Goal: Transaction & Acquisition: Purchase product/service

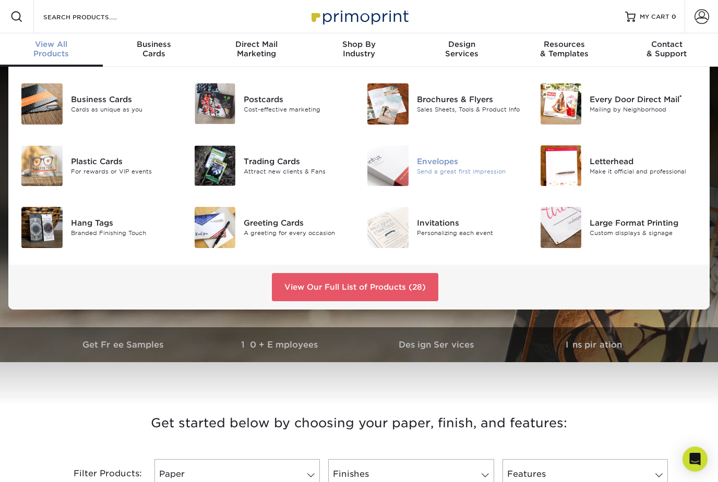
click at [403, 180] on img at bounding box center [387, 166] width 41 height 41
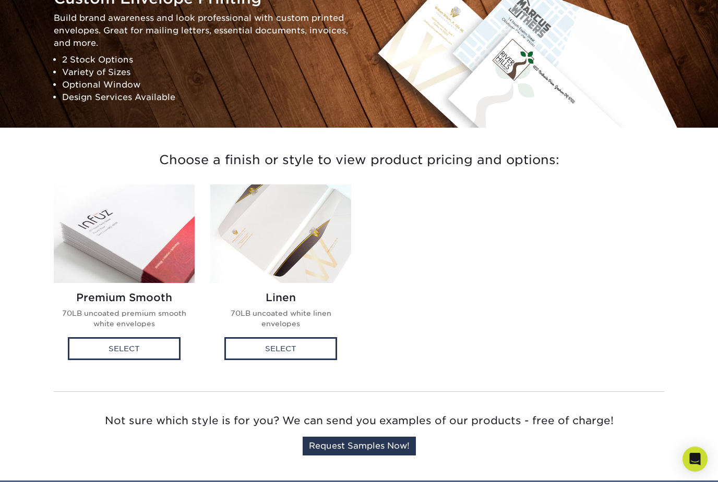
scroll to position [134, 0]
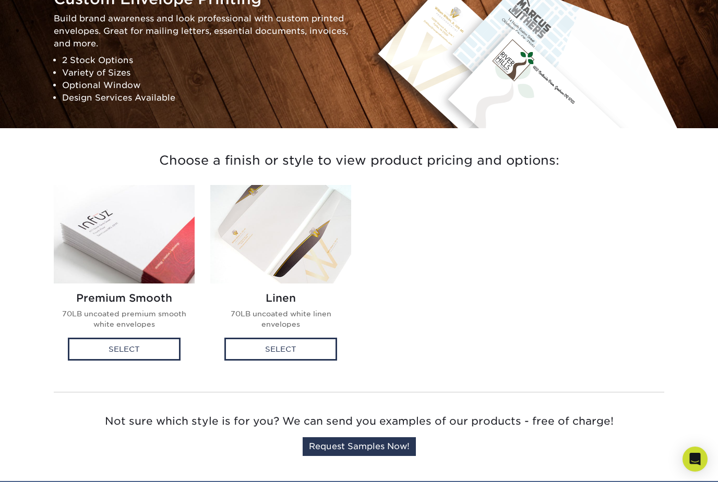
click at [157, 284] on div "Premium Smooth 70LB uncoated premium smooth white envelopes" at bounding box center [124, 315] width 141 height 63
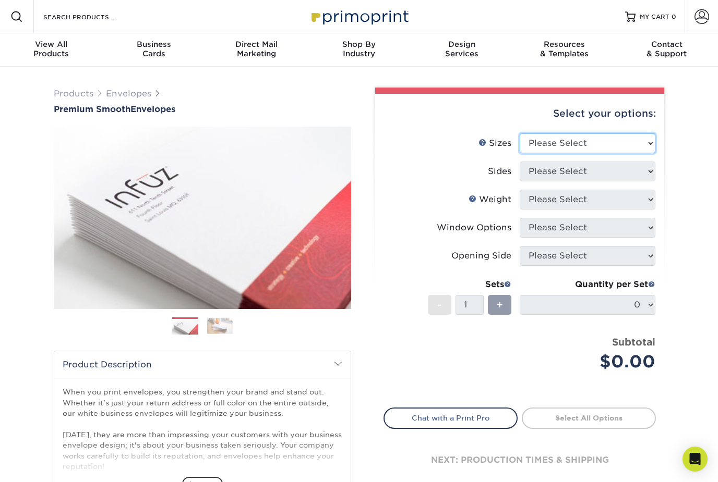
select select "4.12x9.50"
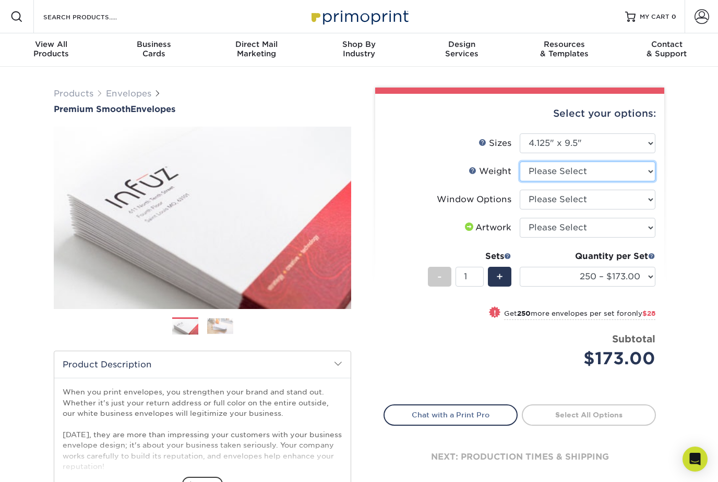
select select "70LB"
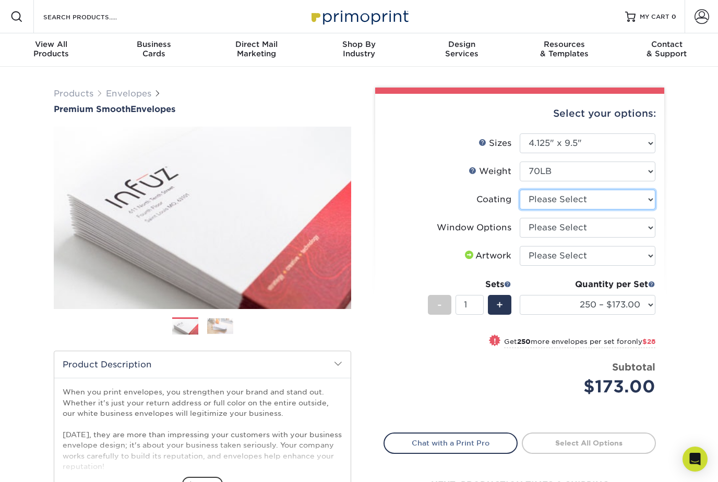
select select "3e7618de-abca-4bda-9f97-8b9129e913d8"
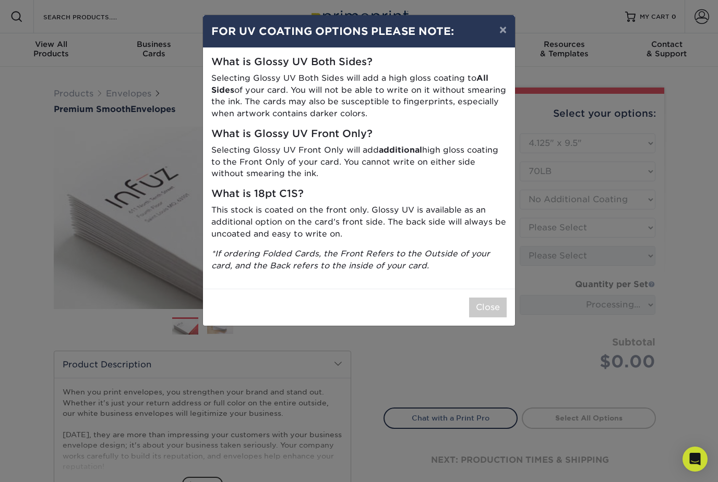
click at [493, 303] on button "Close" at bounding box center [488, 308] width 38 height 20
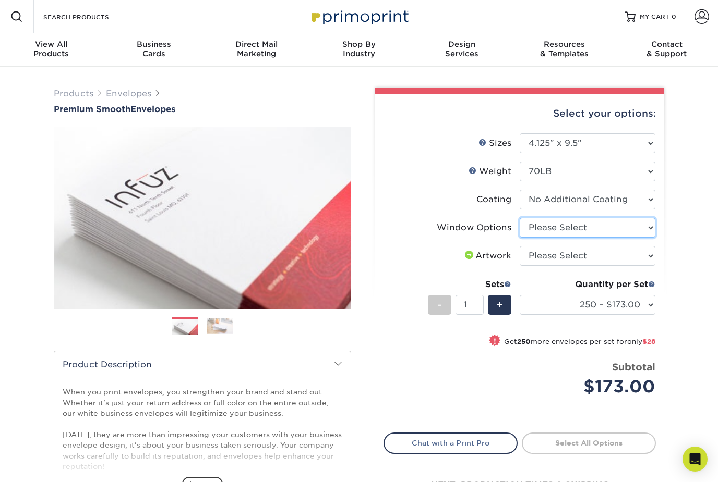
select select "1f9e9f9f-4237-4243-ba79-49052844f6e6"
select select "upload"
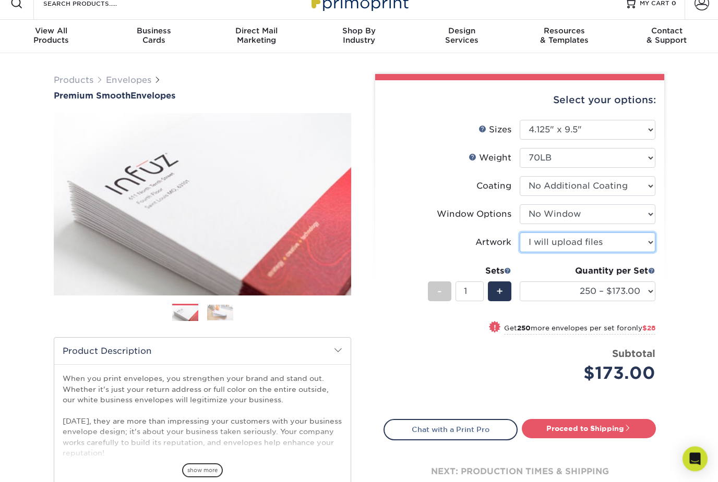
scroll to position [14, 0]
click at [503, 296] on div "+" at bounding box center [499, 292] width 23 height 20
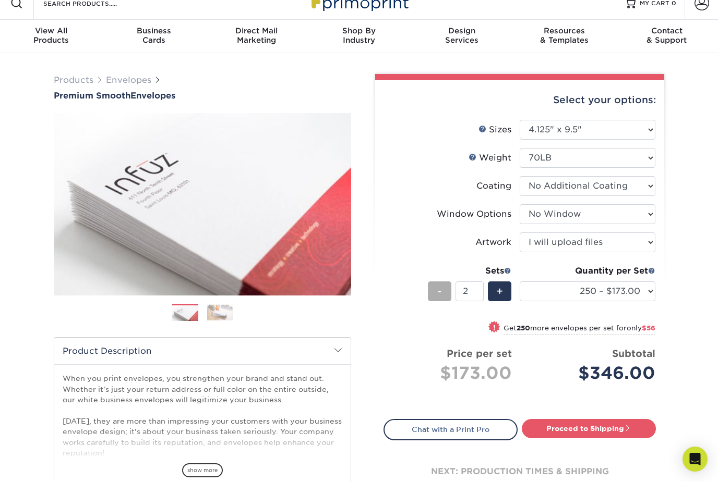
click at [438, 288] on span "-" at bounding box center [439, 292] width 5 height 16
type input "1"
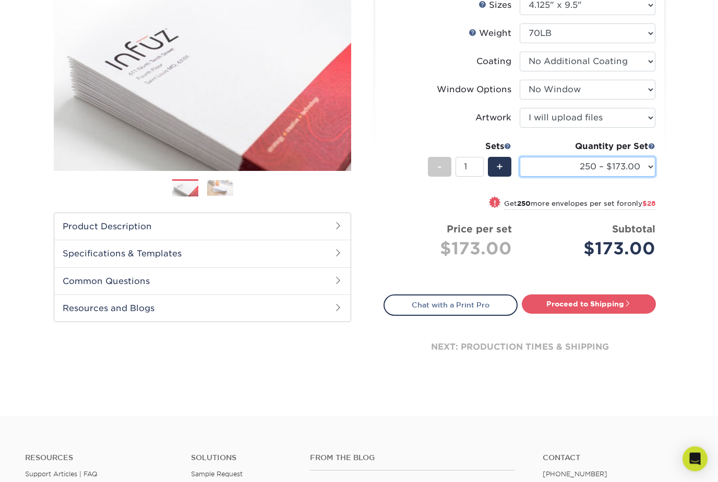
scroll to position [138, 0]
select select "500 – $201.00"
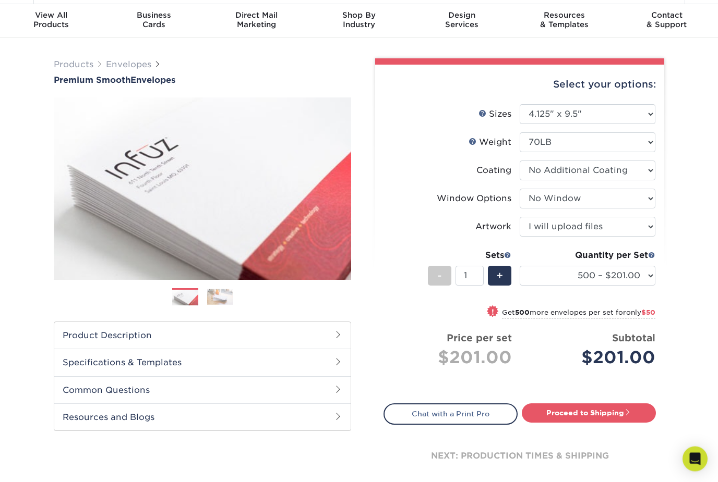
scroll to position [0, 0]
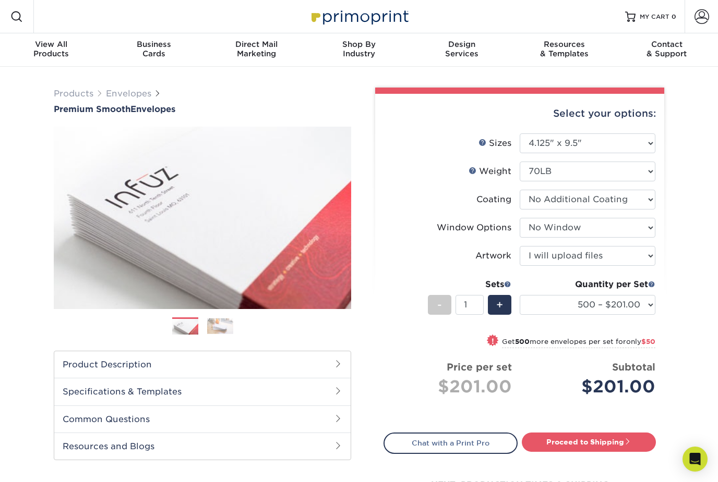
drag, startPoint x: 409, startPoint y: 343, endPoint x: 403, endPoint y: 335, distance: 10.4
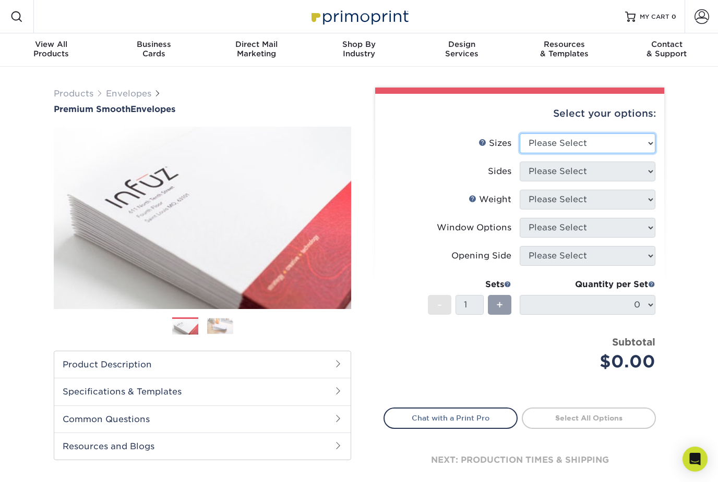
select select "4.12x9.50"
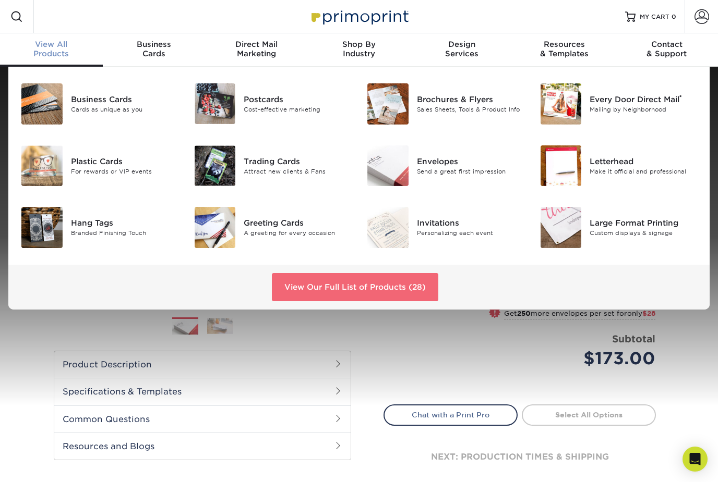
click at [309, 288] on link "View Our Full List of Products (28)" at bounding box center [355, 287] width 166 height 28
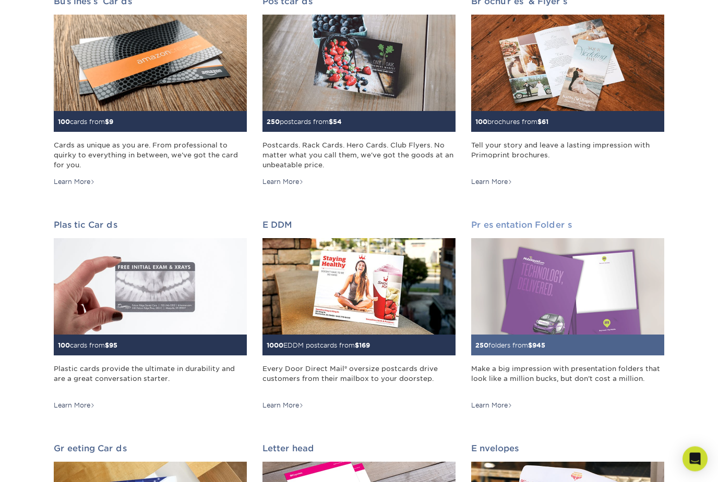
scroll to position [189, 0]
click at [551, 323] on img at bounding box center [567, 286] width 193 height 96
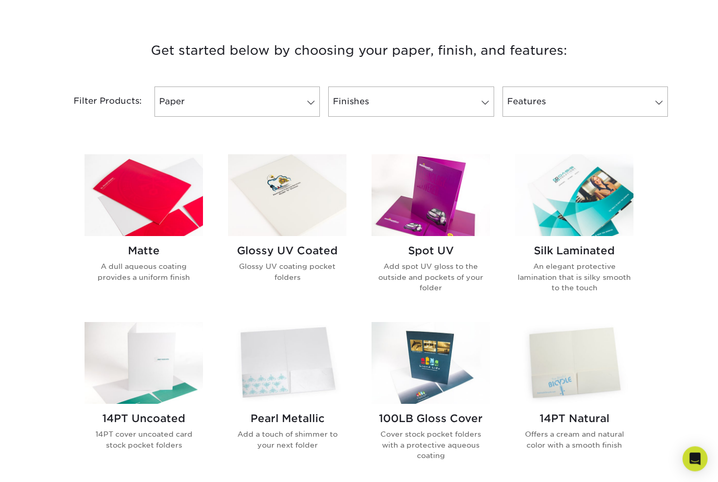
scroll to position [374, 0]
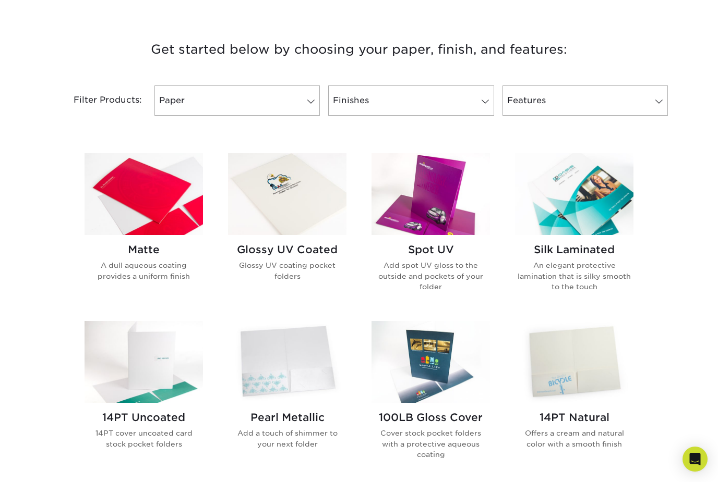
click at [566, 226] on img at bounding box center [574, 194] width 118 height 82
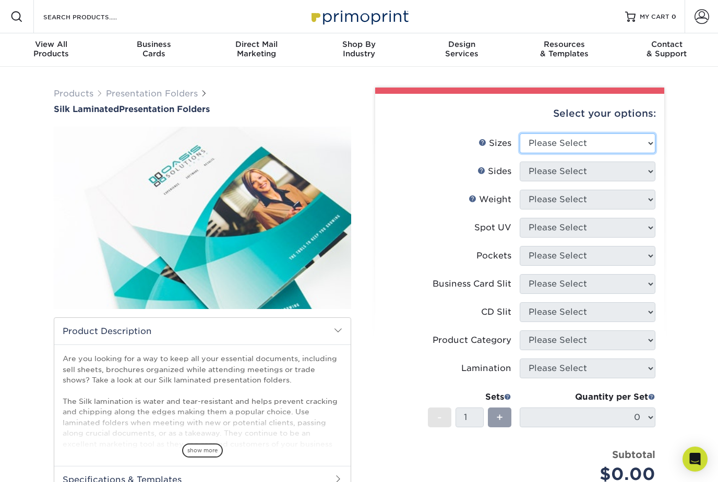
select select "9.00x12.00"
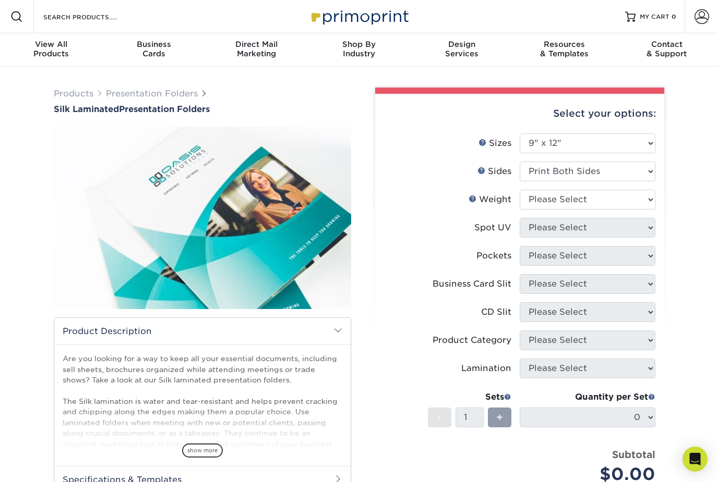
click at [482, 170] on link at bounding box center [481, 170] width 8 height 8
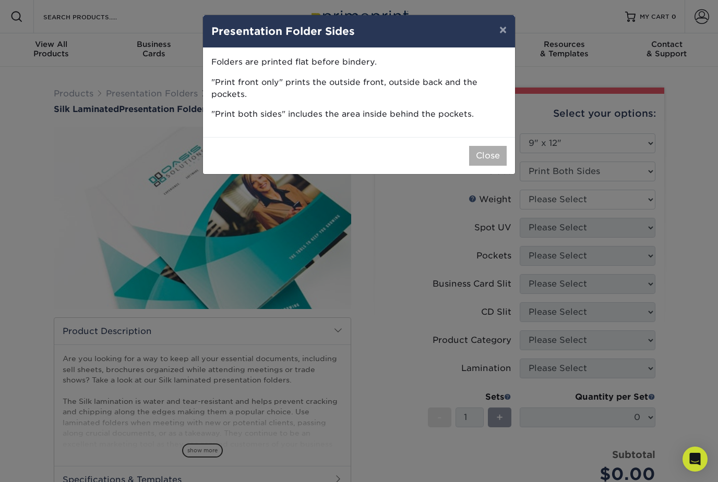
click at [493, 161] on button "Close" at bounding box center [488, 156] width 38 height 20
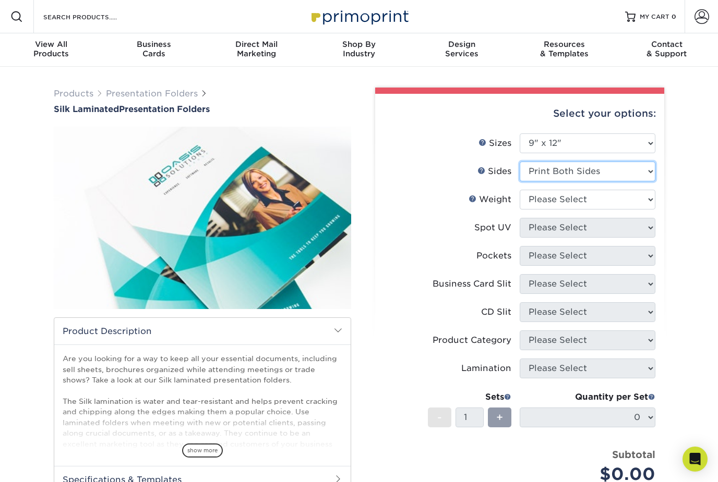
select select "32d3c223-f82c-492b-b915-ba065a00862f"
click at [483, 171] on link at bounding box center [481, 170] width 8 height 8
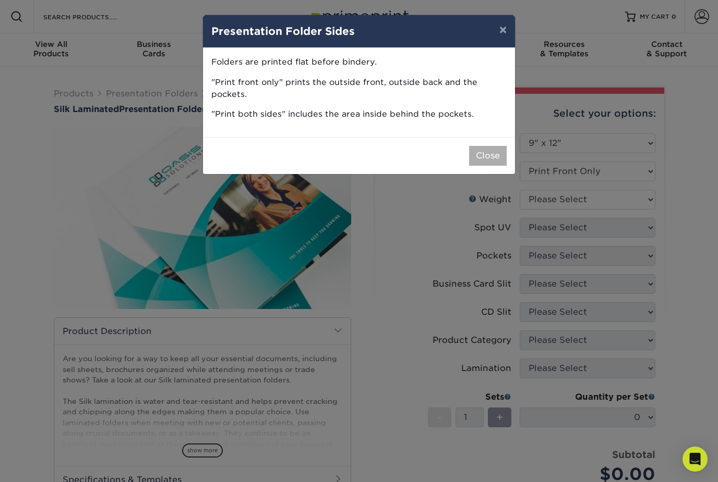
click at [488, 161] on button "Close" at bounding box center [488, 156] width 38 height 20
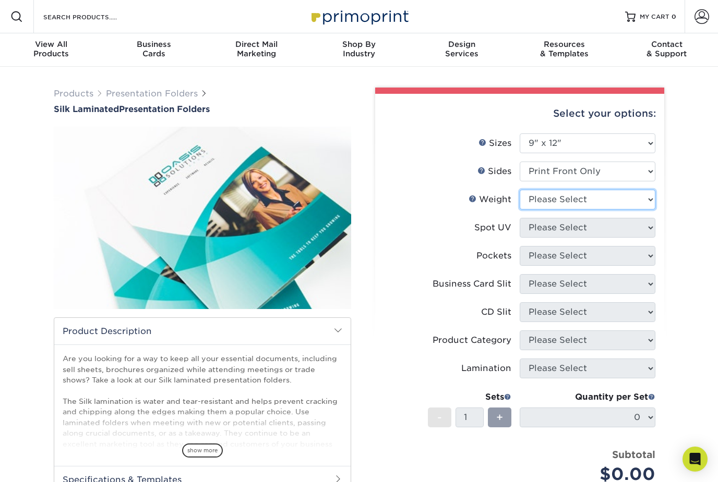
select select "16PT"
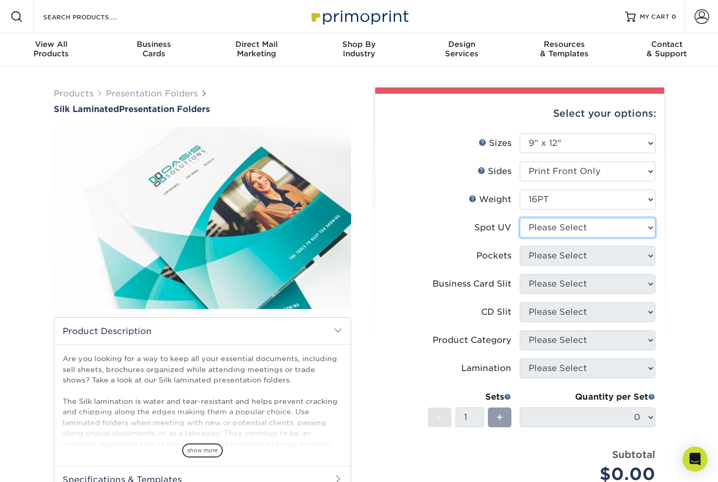
select select "1"
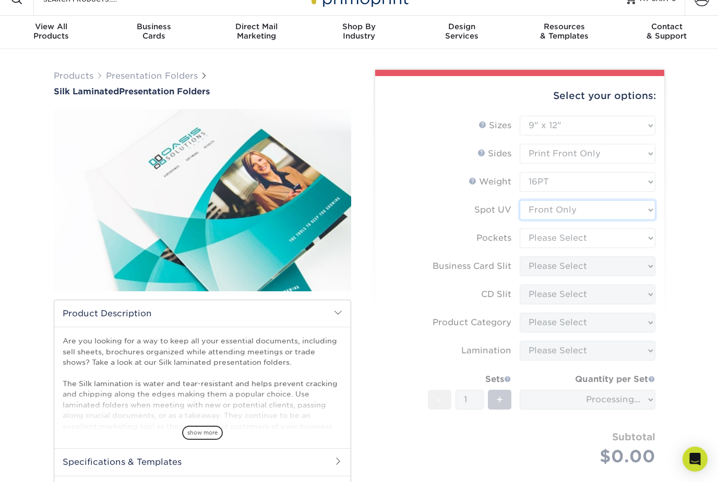
scroll to position [20, 0]
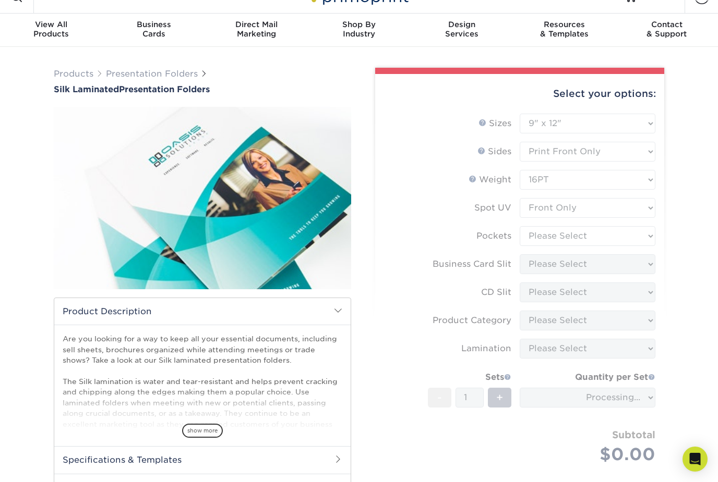
click at [566, 240] on form "Sizes Help Sizes Please Select 6" x 9" 9" x 12" Sides Weight Help" at bounding box center [519, 301] width 272 height 375
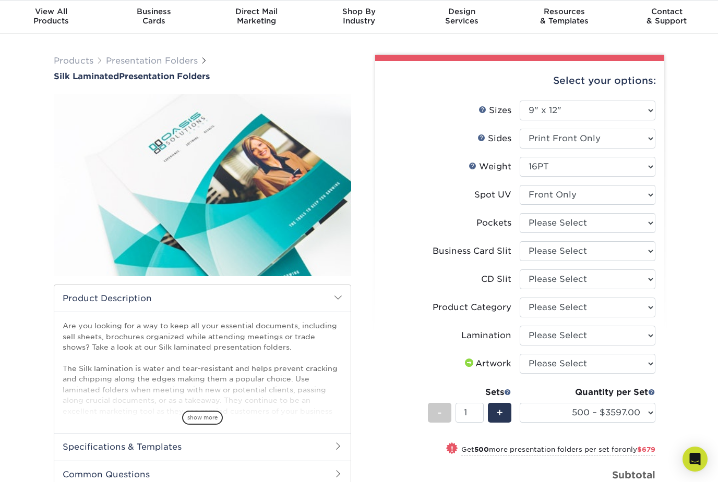
scroll to position [33, 0]
select select "e8427203-e3c7-4640-a4e8-bae00c228d98"
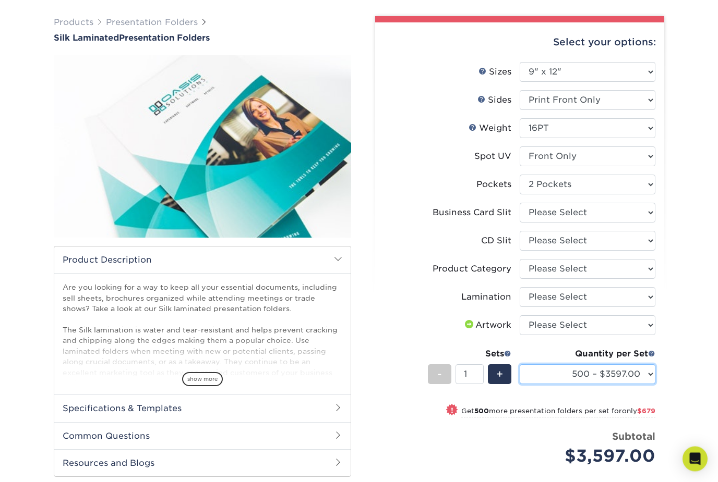
scroll to position [71, 0]
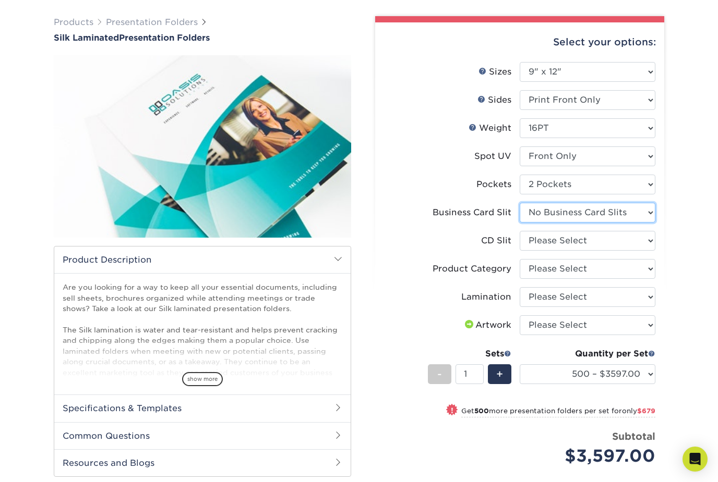
select select "d28e05c9-ee1b-4c55-87a6-9ac74e59d5a4"
select select "a092264a-7428-4d8e-b024-417dbebc6e25"
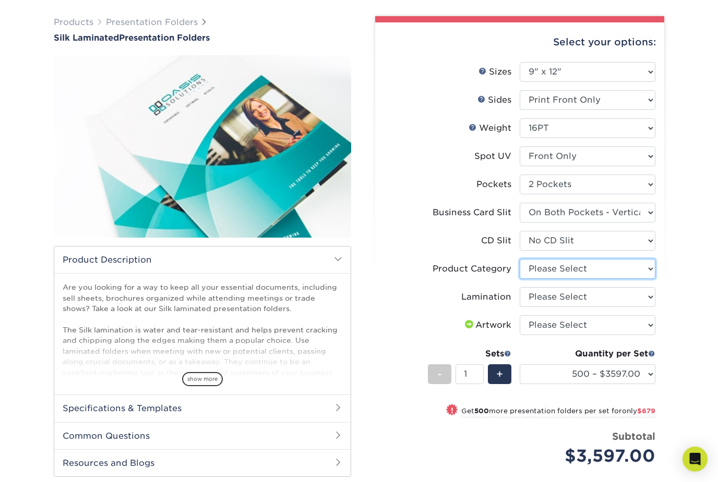
select select "57f7a581-ec4a-49d7-930d-eb044a1d12ac"
select select "ccacb42f-45f7-42d3-bbd3-7c8421cf37f0"
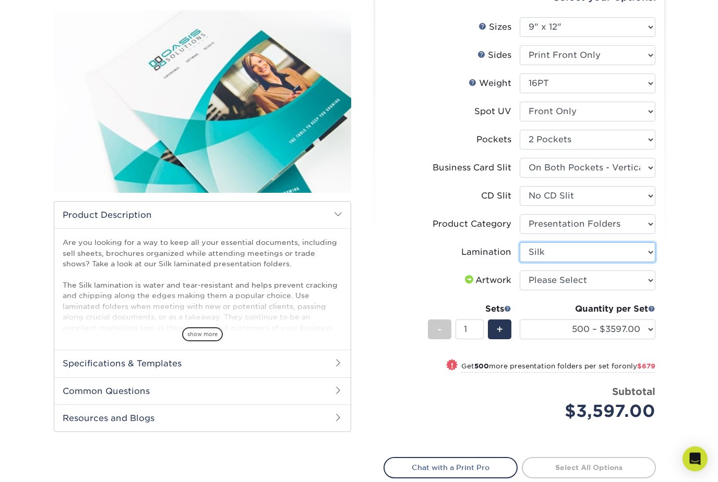
scroll to position [173, 0]
